Goal: Task Accomplishment & Management: Use online tool/utility

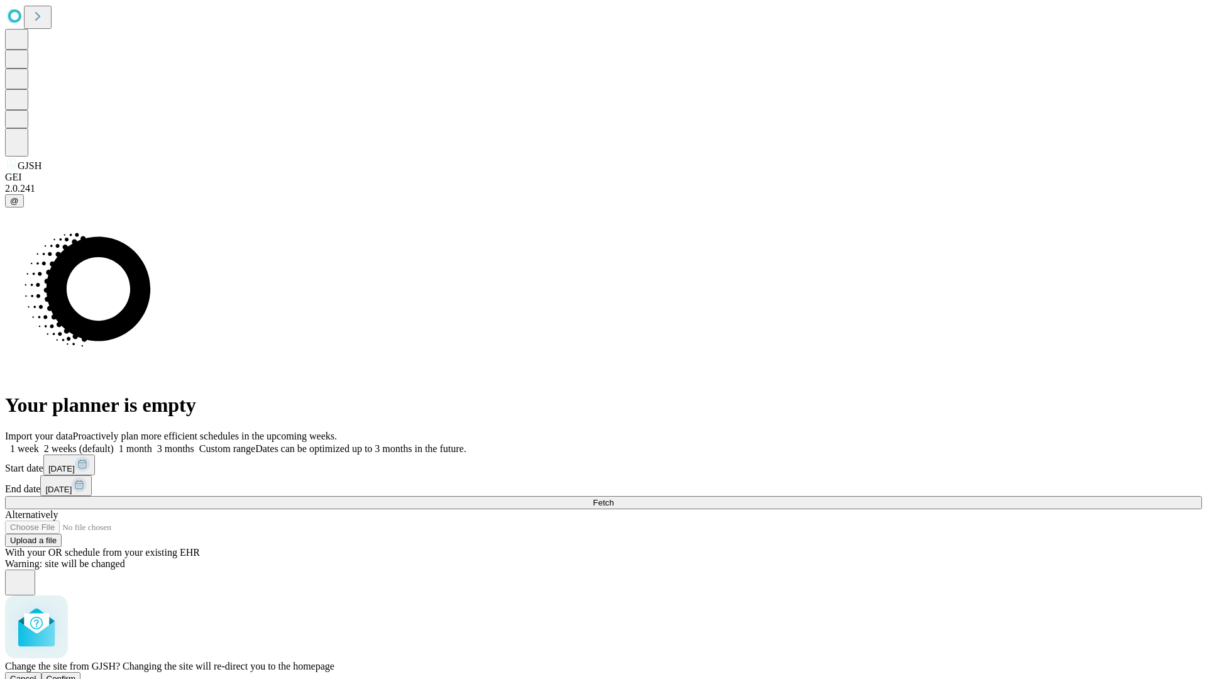
click at [76, 674] on span "Confirm" at bounding box center [62, 678] width 30 height 9
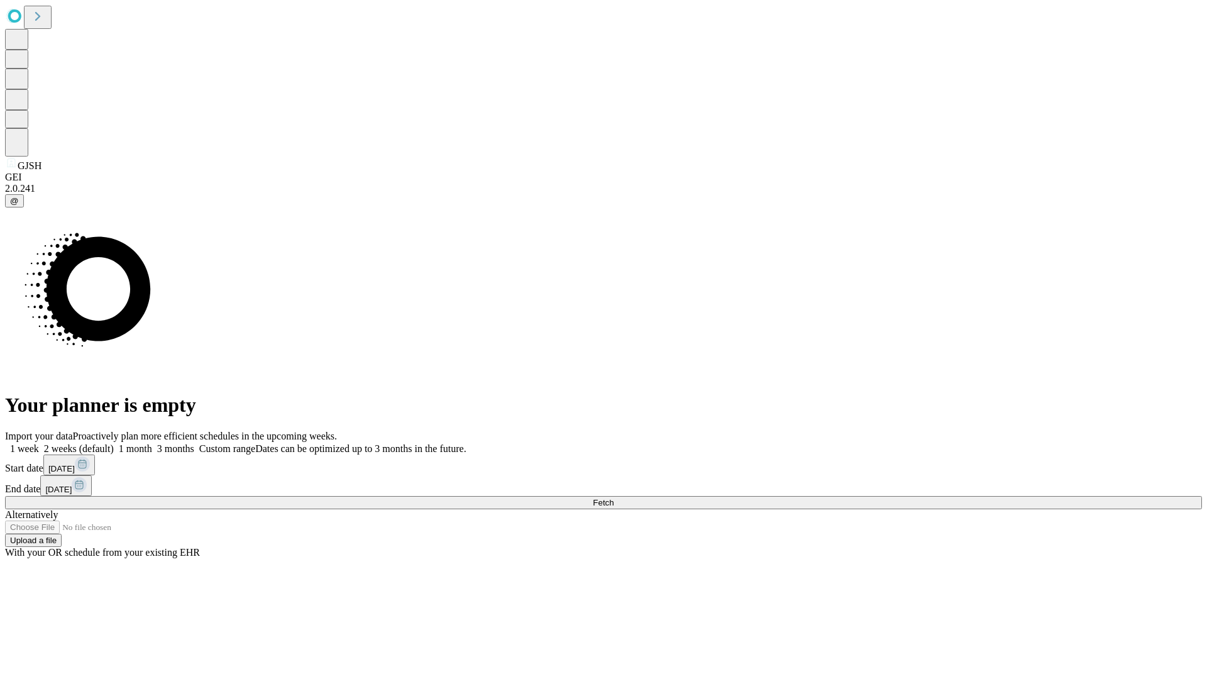
click at [114, 443] on label "2 weeks (default)" at bounding box center [76, 448] width 75 height 11
click at [613, 498] on span "Fetch" at bounding box center [603, 502] width 21 height 9
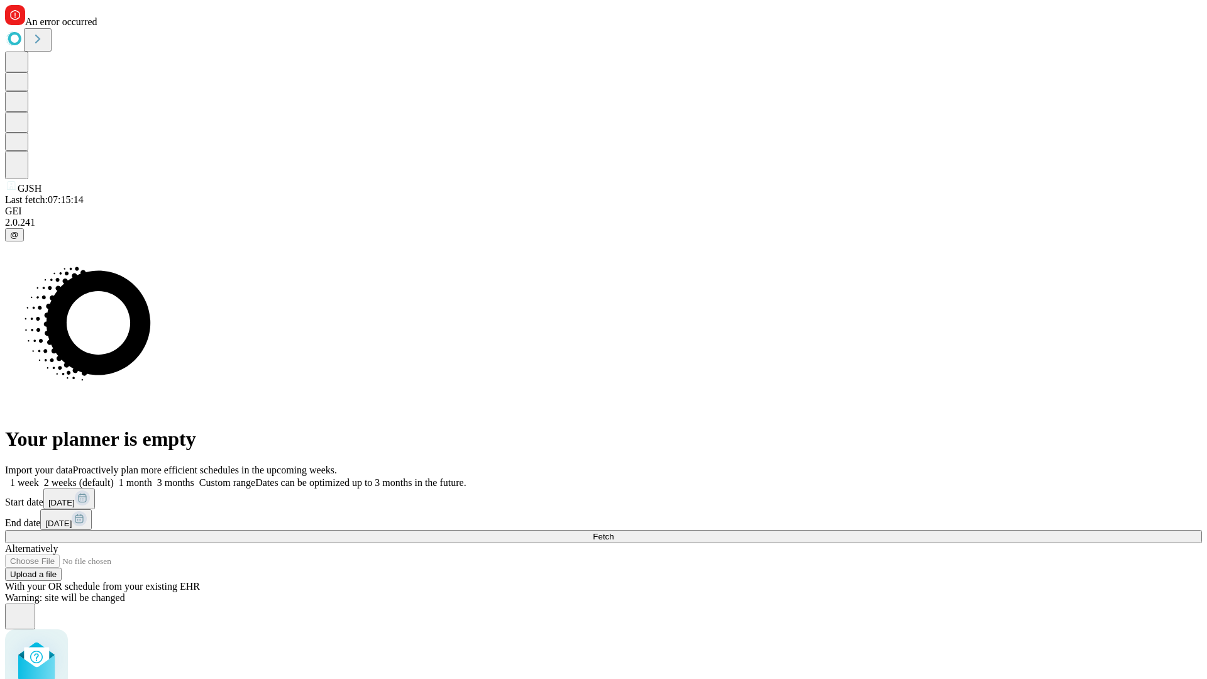
click at [114, 477] on label "2 weeks (default)" at bounding box center [76, 482] width 75 height 11
click at [613, 532] on span "Fetch" at bounding box center [603, 536] width 21 height 9
click at [114, 477] on label "2 weeks (default)" at bounding box center [76, 482] width 75 height 11
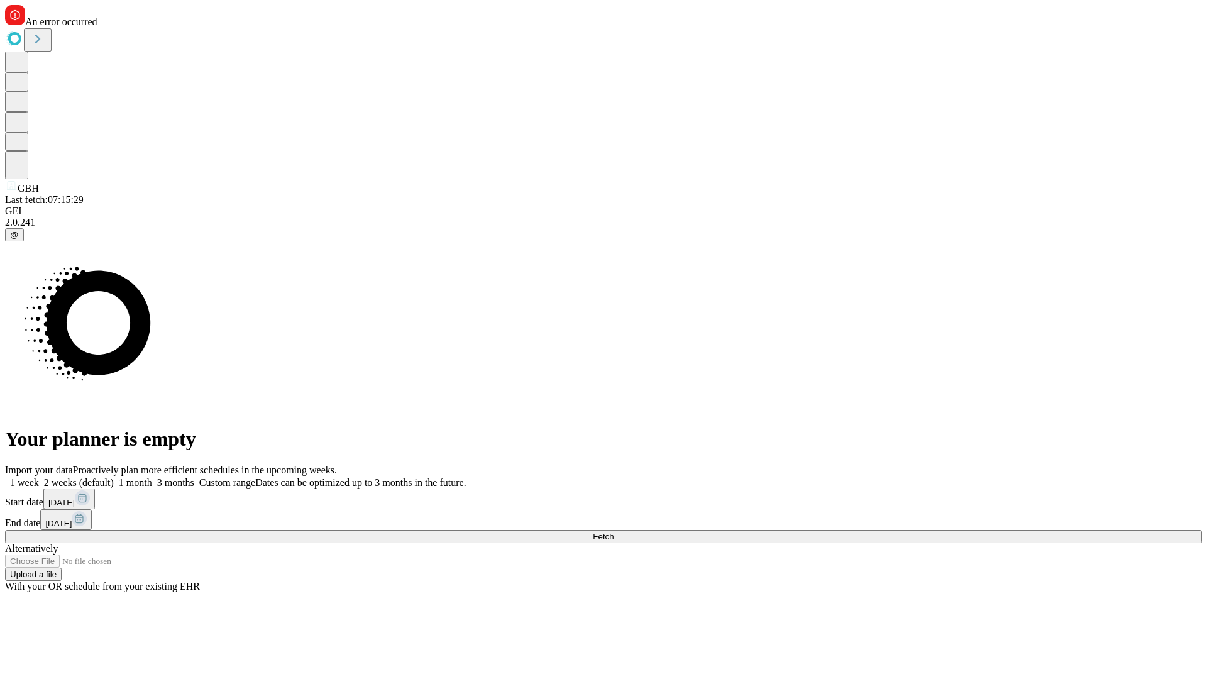
click at [613, 532] on span "Fetch" at bounding box center [603, 536] width 21 height 9
click at [114, 477] on label "2 weeks (default)" at bounding box center [76, 482] width 75 height 11
click at [613, 532] on span "Fetch" at bounding box center [603, 536] width 21 height 9
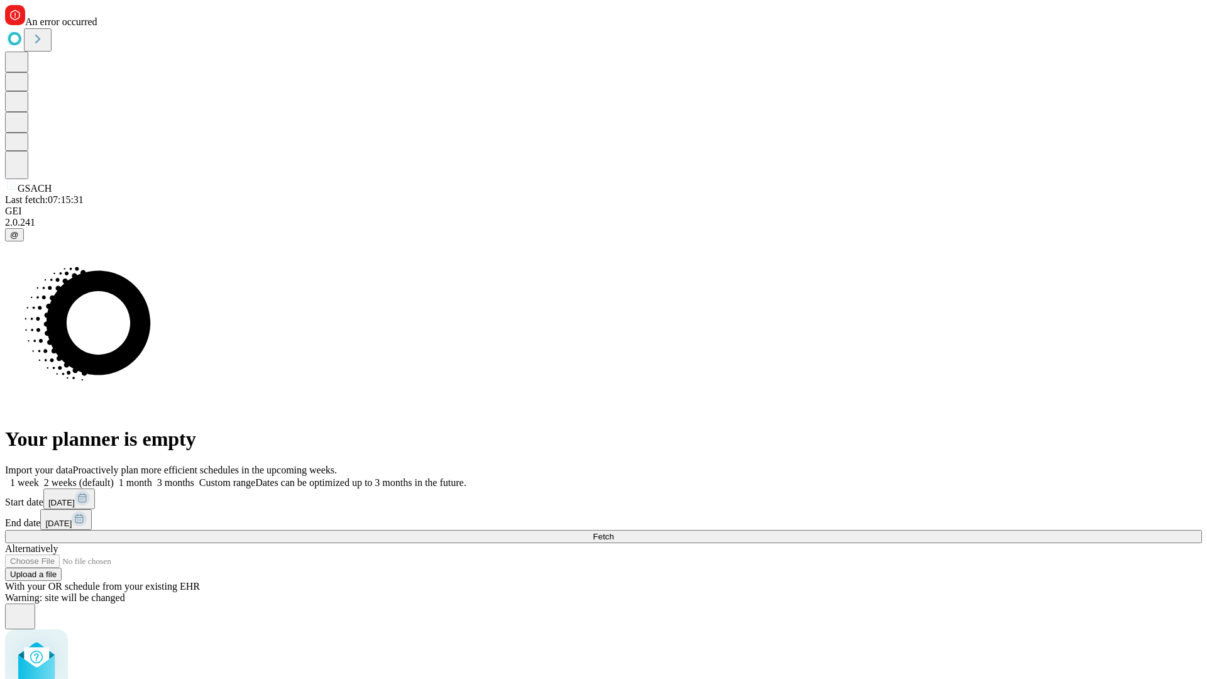
click at [114, 477] on label "2 weeks (default)" at bounding box center [76, 482] width 75 height 11
click at [613, 532] on span "Fetch" at bounding box center [603, 536] width 21 height 9
click at [114, 477] on label "2 weeks (default)" at bounding box center [76, 482] width 75 height 11
click at [613, 532] on span "Fetch" at bounding box center [603, 536] width 21 height 9
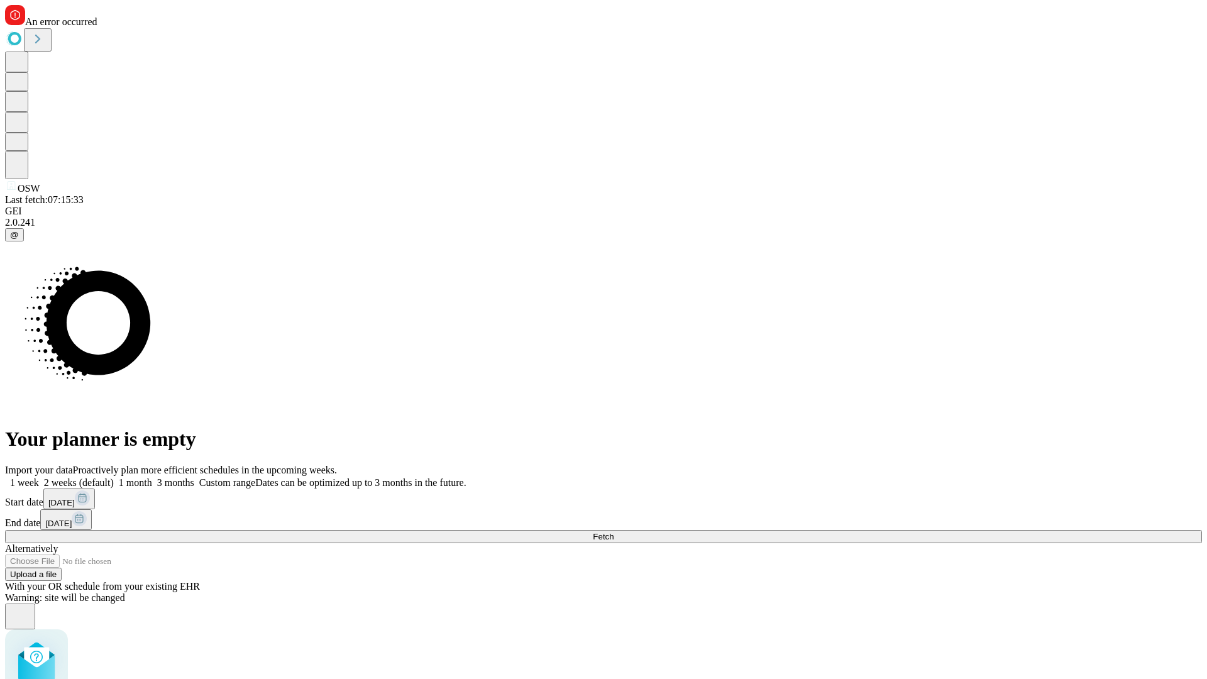
click at [114, 477] on label "2 weeks (default)" at bounding box center [76, 482] width 75 height 11
click at [613, 532] on span "Fetch" at bounding box center [603, 536] width 21 height 9
click at [114, 477] on label "2 weeks (default)" at bounding box center [76, 482] width 75 height 11
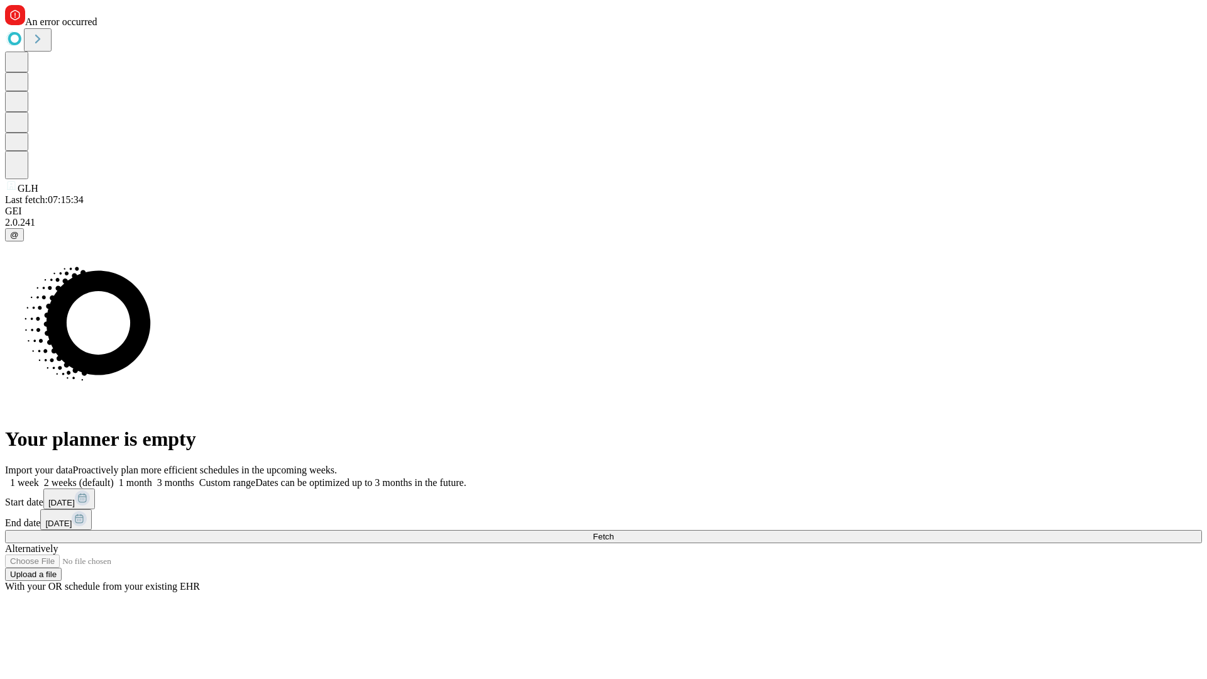
click at [613, 532] on span "Fetch" at bounding box center [603, 536] width 21 height 9
click at [114, 477] on label "2 weeks (default)" at bounding box center [76, 482] width 75 height 11
click at [613, 532] on span "Fetch" at bounding box center [603, 536] width 21 height 9
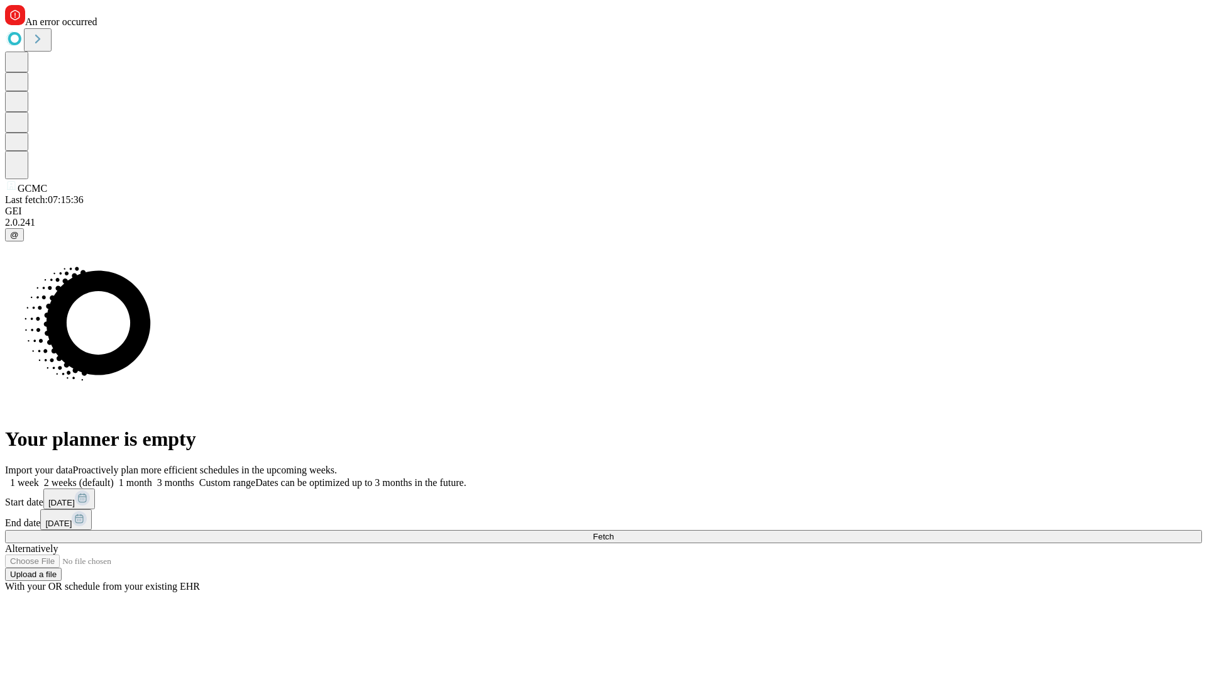
click at [114, 477] on label "2 weeks (default)" at bounding box center [76, 482] width 75 height 11
click at [613, 532] on span "Fetch" at bounding box center [603, 536] width 21 height 9
click at [114, 477] on label "2 weeks (default)" at bounding box center [76, 482] width 75 height 11
click at [613, 532] on span "Fetch" at bounding box center [603, 536] width 21 height 9
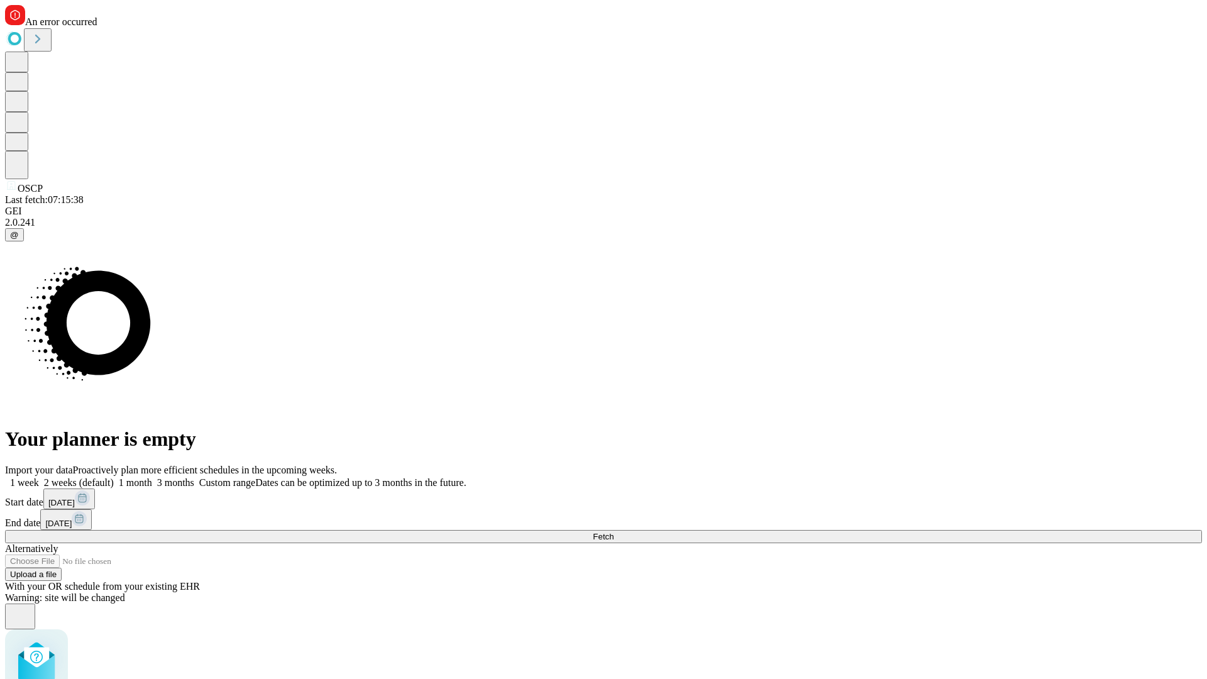
click at [114, 477] on label "2 weeks (default)" at bounding box center [76, 482] width 75 height 11
click at [613, 532] on span "Fetch" at bounding box center [603, 536] width 21 height 9
